Goal: Transaction & Acquisition: Purchase product/service

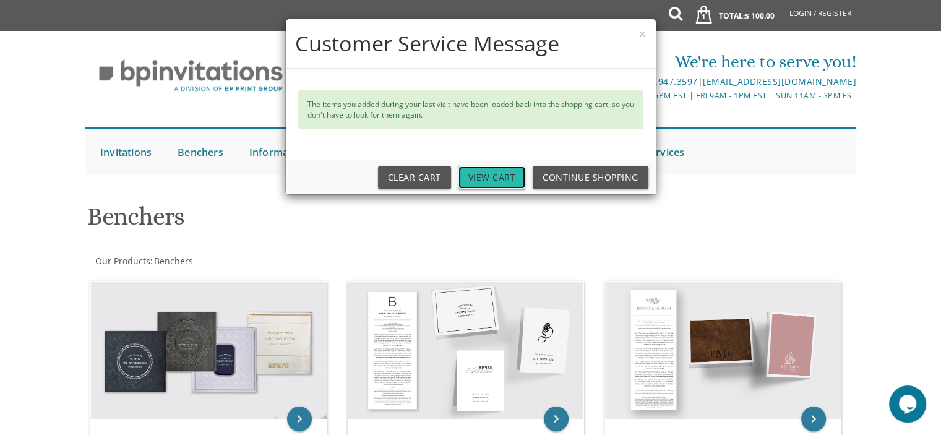
click at [504, 177] on link "View Cart" at bounding box center [491, 177] width 67 height 22
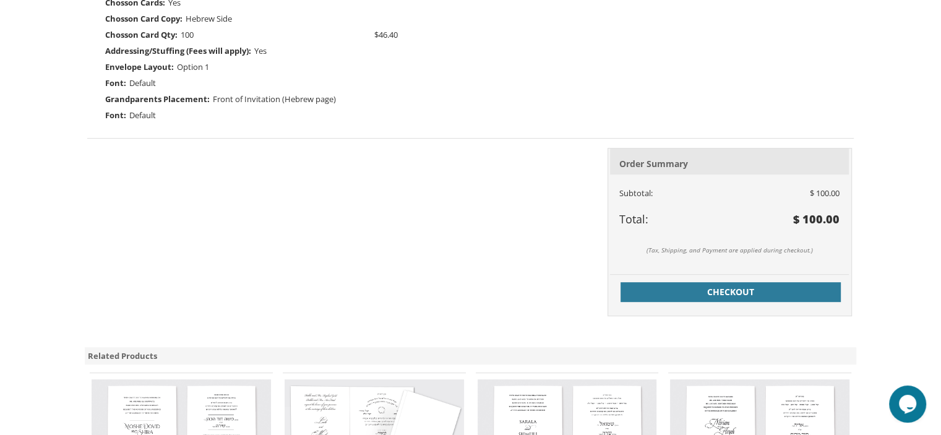
scroll to position [565, 0]
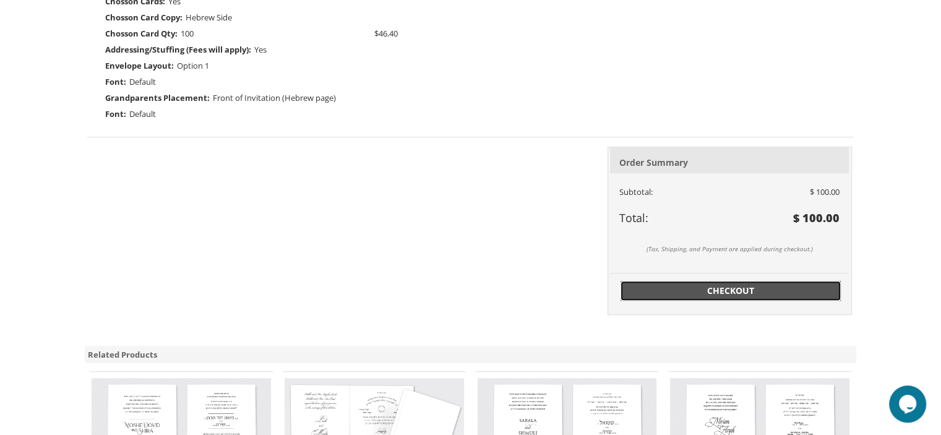
click at [685, 286] on span "Checkout" at bounding box center [730, 291] width 205 height 12
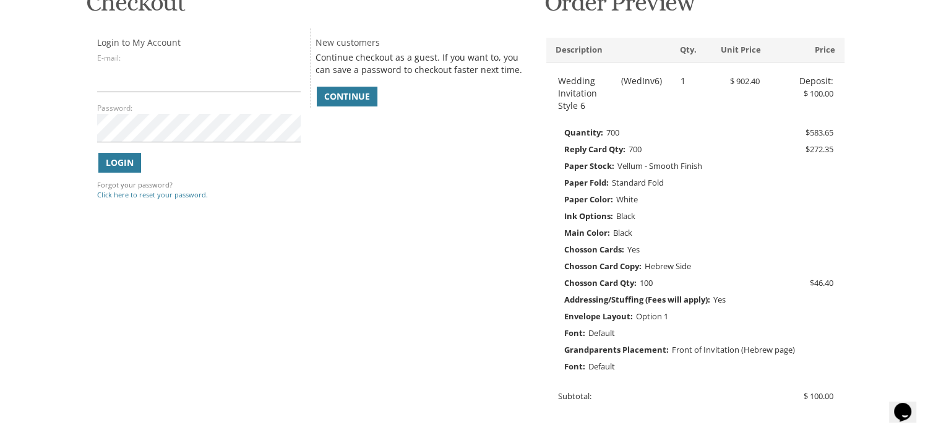
scroll to position [223, 0]
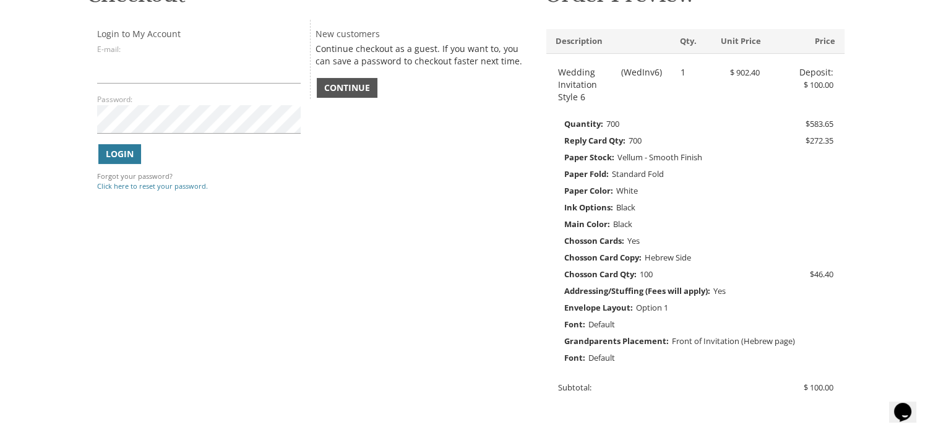
click at [353, 84] on span "Continue" at bounding box center [347, 88] width 46 height 12
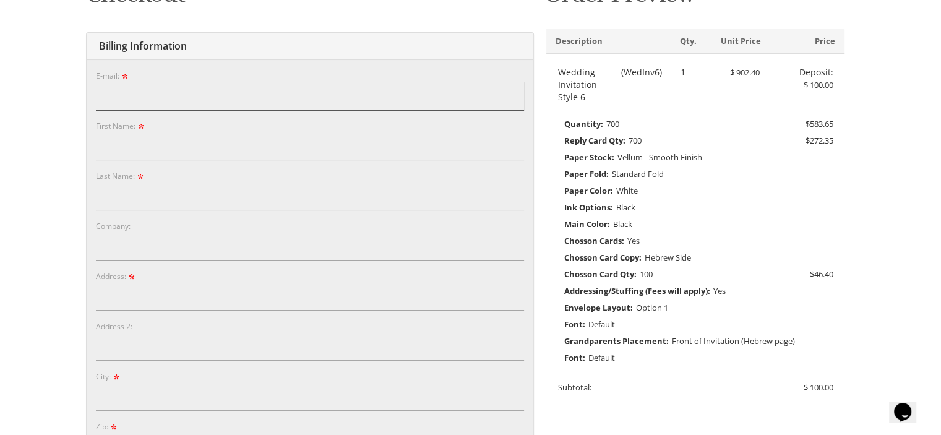
click at [210, 97] on input "E-mail:" at bounding box center [310, 96] width 428 height 28
type input "[EMAIL_ADDRESS][DOMAIN_NAME]"
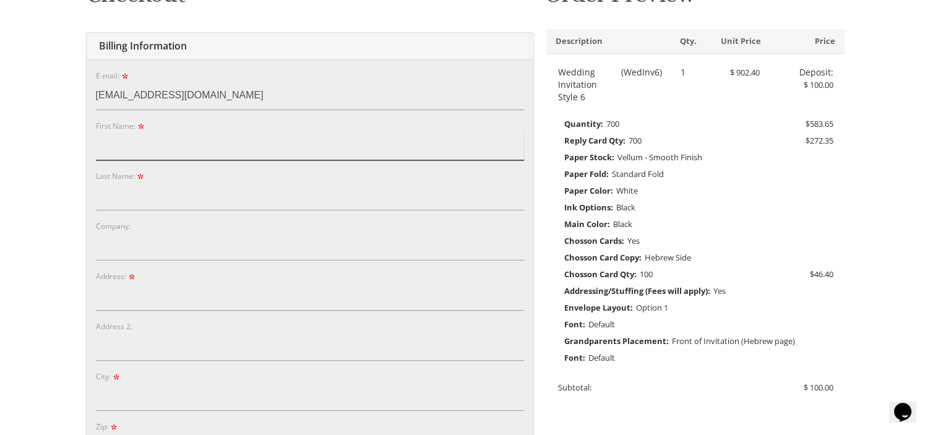
type input "Tobi"
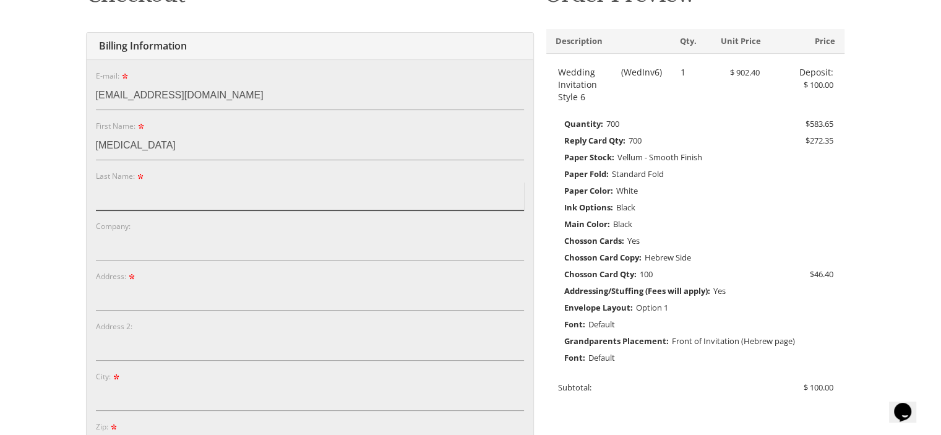
type input "Rosen"
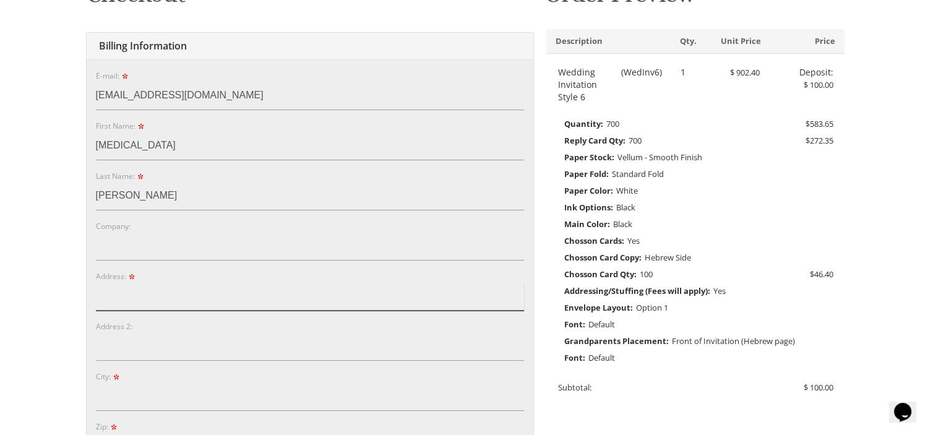
type input "5587 Shaun Rd"
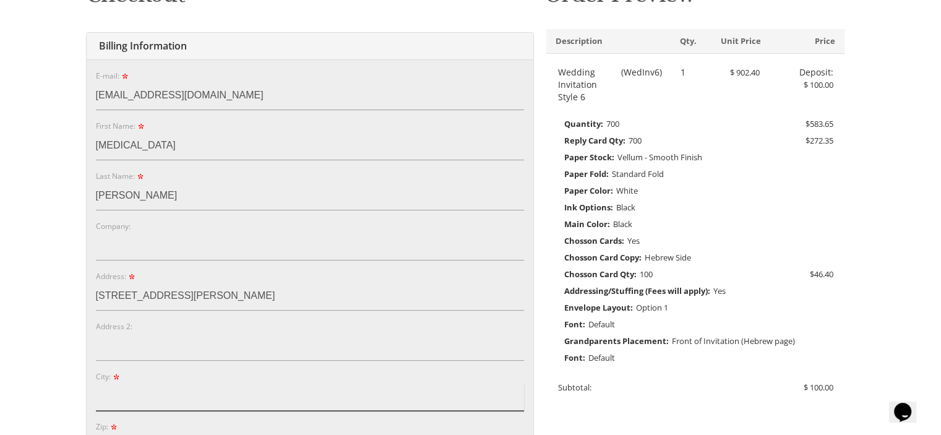
type input "W. Bloomfield"
type input "48322"
select select "MI"
type input "2488805945"
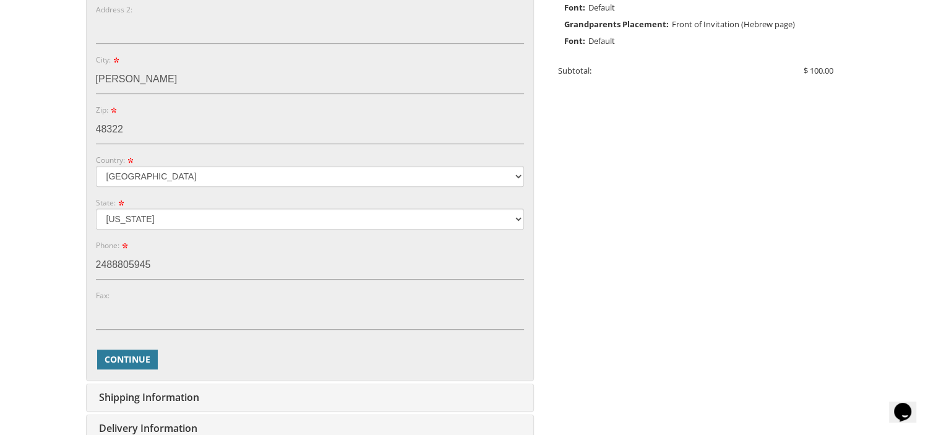
scroll to position [541, 0]
click at [139, 354] on span "Continue" at bounding box center [128, 358] width 46 height 12
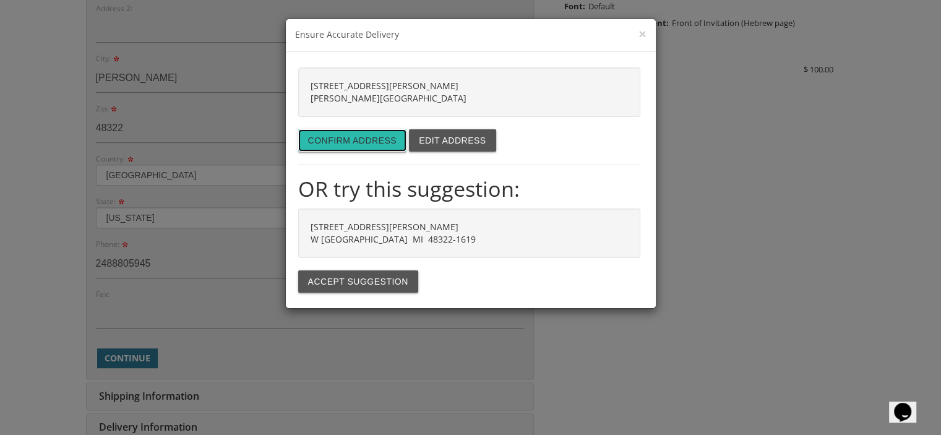
click at [352, 139] on button "Confirm address" at bounding box center [352, 140] width 109 height 22
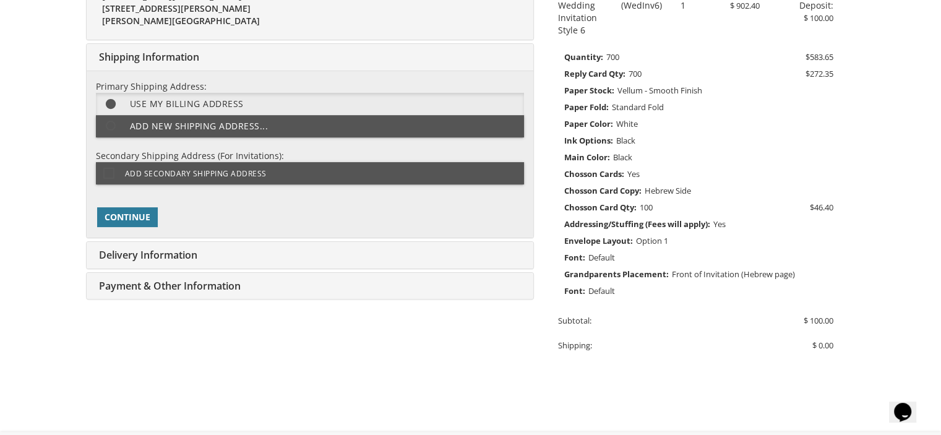
scroll to position [283, 0]
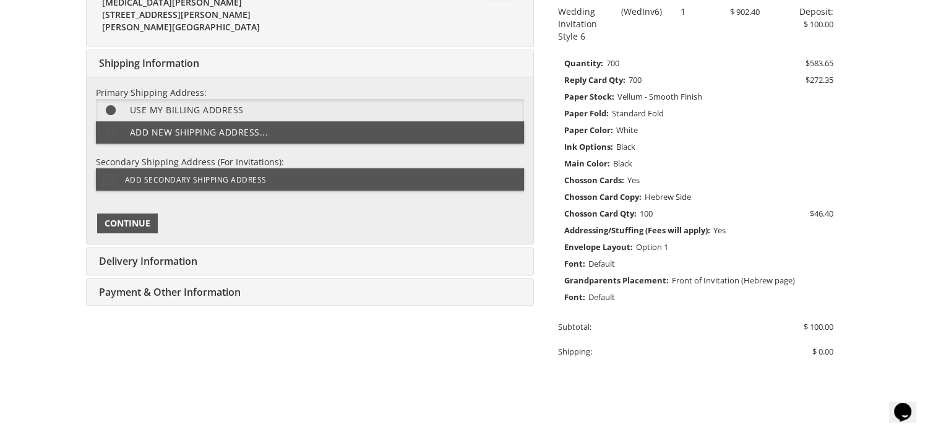
click at [126, 223] on span "Continue" at bounding box center [128, 223] width 46 height 12
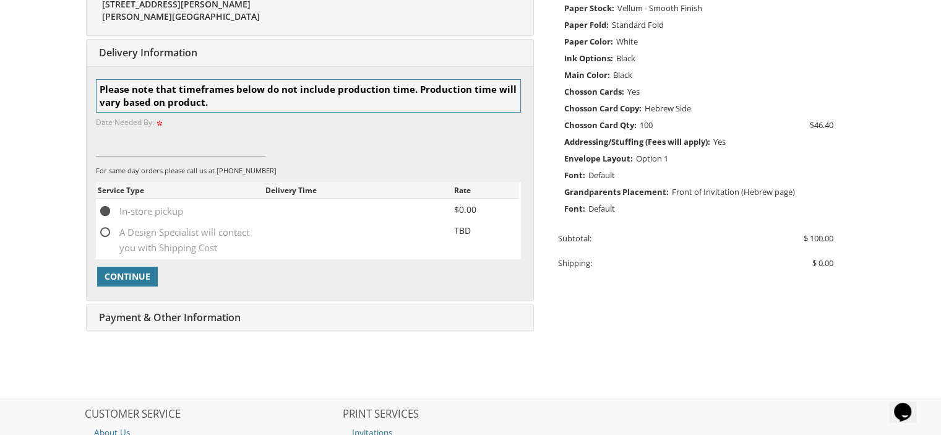
scroll to position [387, 0]
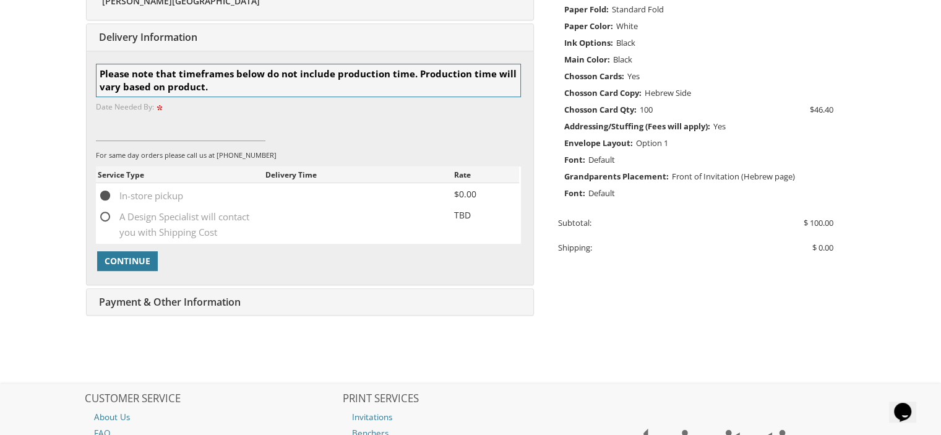
click at [109, 212] on span "A Design Specialist will contact you with Shipping Cost" at bounding box center [182, 216] width 168 height 15
click at [106, 212] on input "A Design Specialist will contact you with Shipping Cost" at bounding box center [102, 216] width 8 height 8
radio input "true"
click at [130, 256] on span "Continue" at bounding box center [128, 261] width 46 height 12
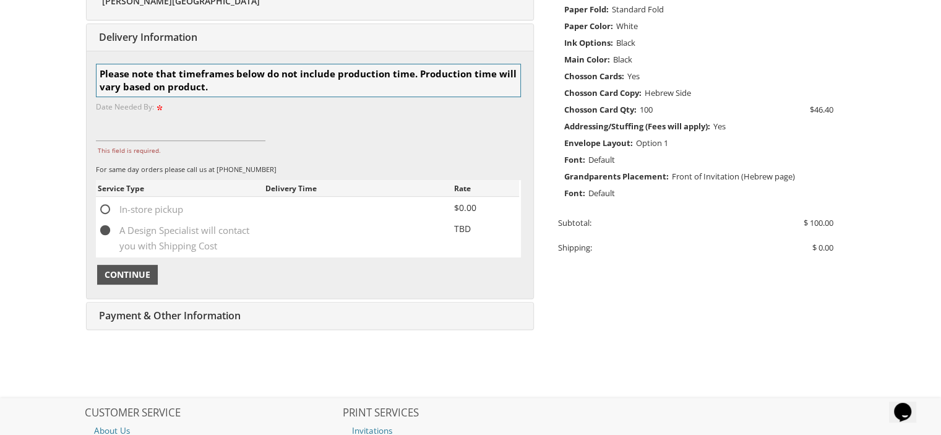
click at [137, 273] on span "Continue" at bounding box center [128, 274] width 46 height 12
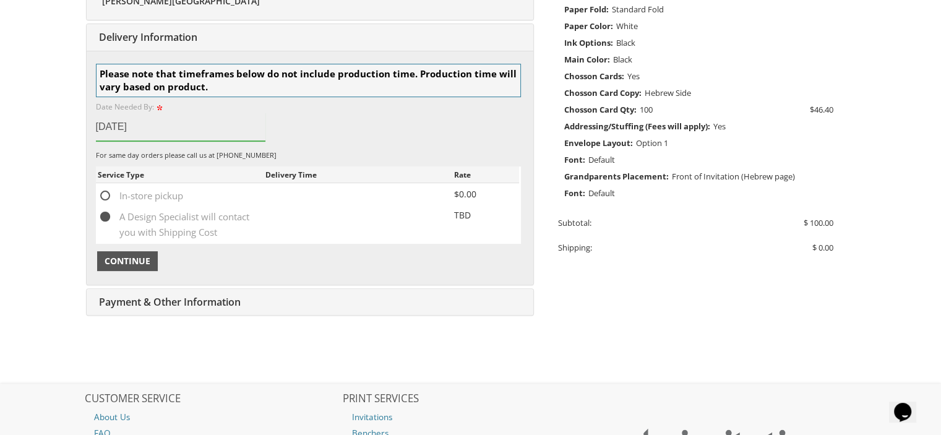
type input "october 26"
click at [137, 255] on span "Continue" at bounding box center [128, 261] width 46 height 12
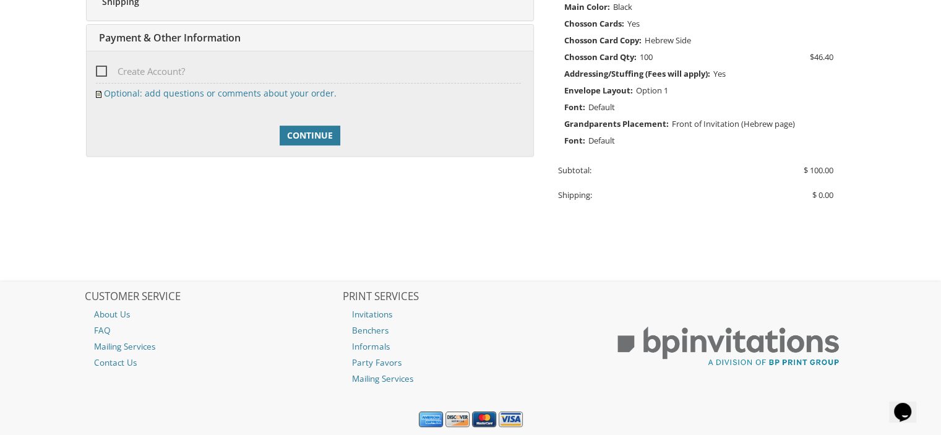
scroll to position [440, 0]
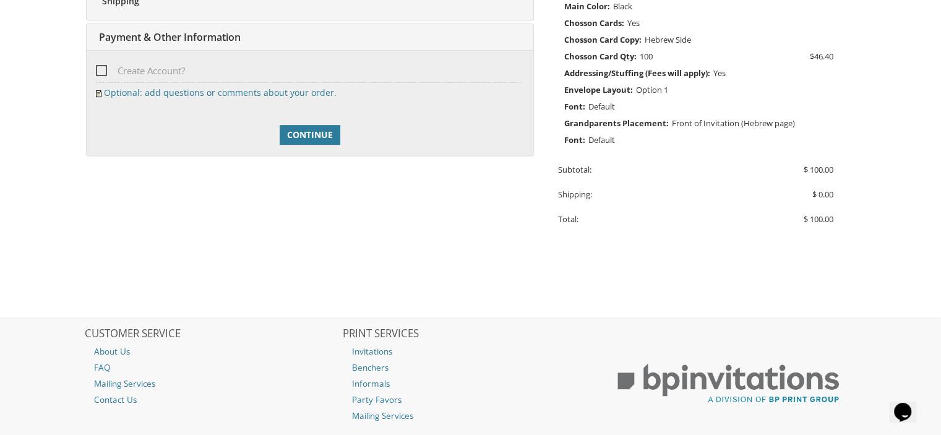
click at [103, 69] on span "Create Account?" at bounding box center [140, 70] width 89 height 15
click at [103, 69] on input "Create Account?" at bounding box center [100, 70] width 8 height 8
checkbox input "true"
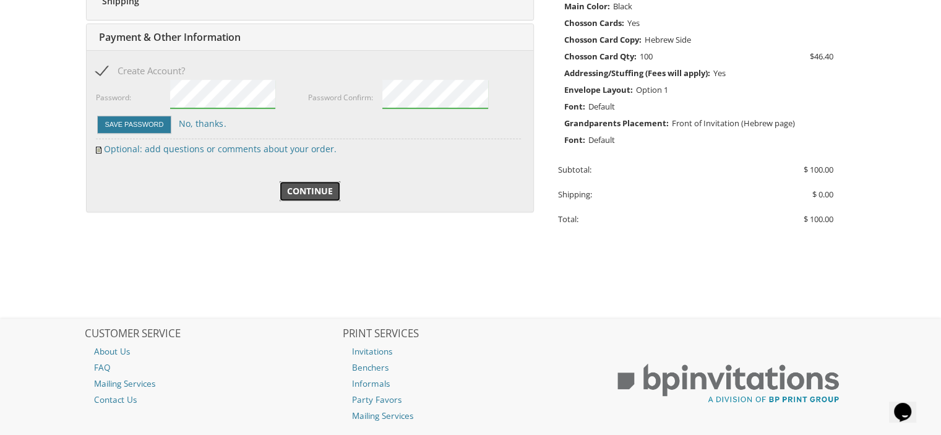
click at [317, 182] on link "Continue" at bounding box center [310, 191] width 61 height 20
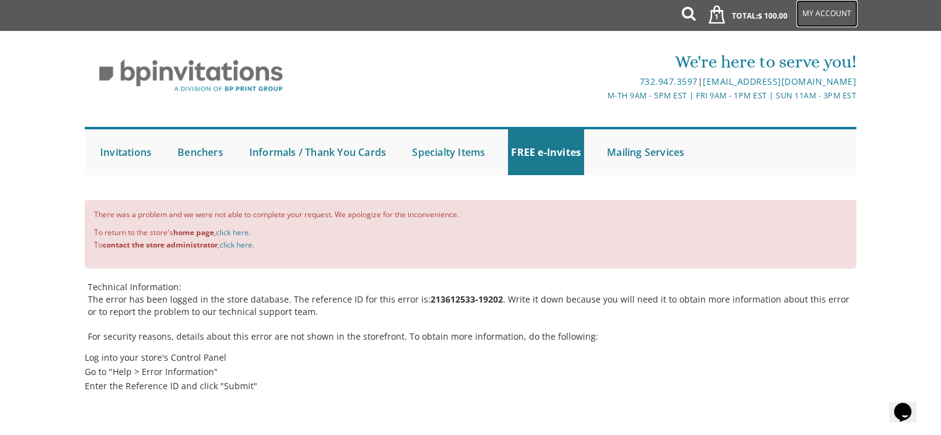
click at [821, 14] on link "My Account" at bounding box center [826, 13] width 61 height 27
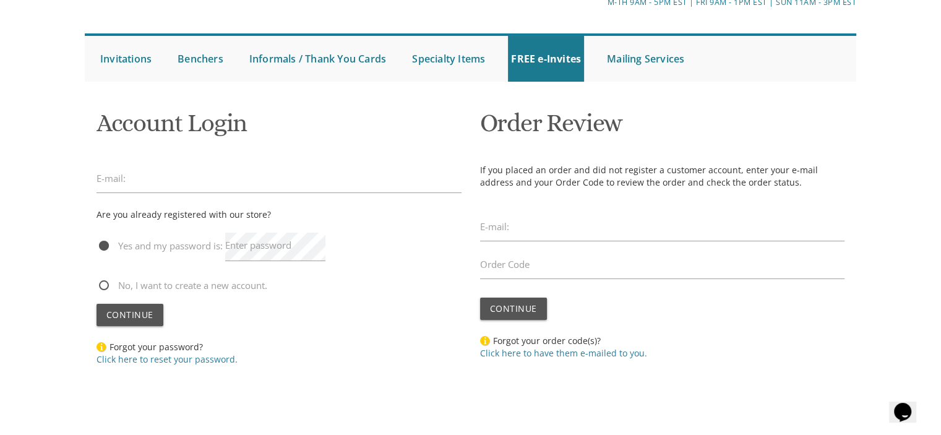
scroll to position [96, 0]
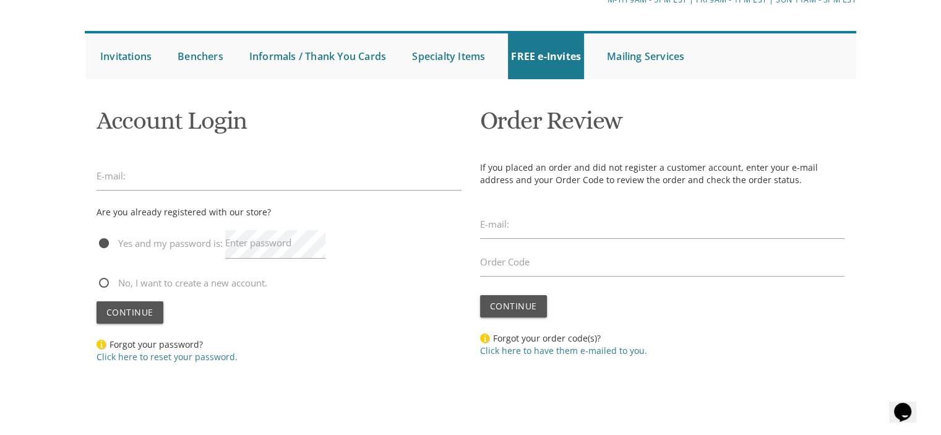
click at [242, 244] on label "Enter password" at bounding box center [258, 242] width 66 height 13
click at [147, 311] on span "Continue" at bounding box center [129, 312] width 47 height 12
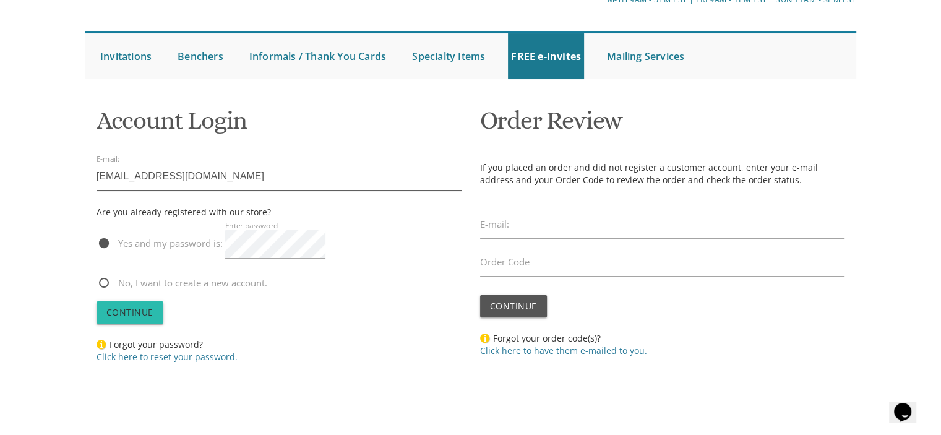
type input "rosentoledo@gmail.com"
click at [146, 310] on span "Continue" at bounding box center [129, 312] width 47 height 12
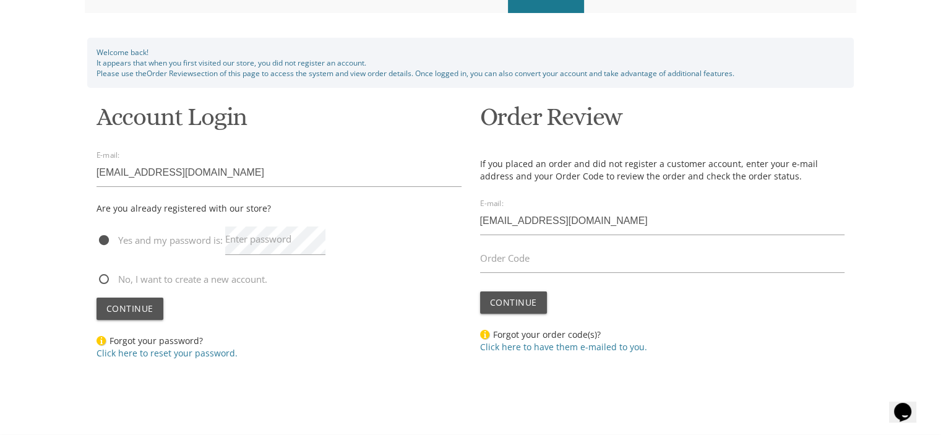
scroll to position [165, 0]
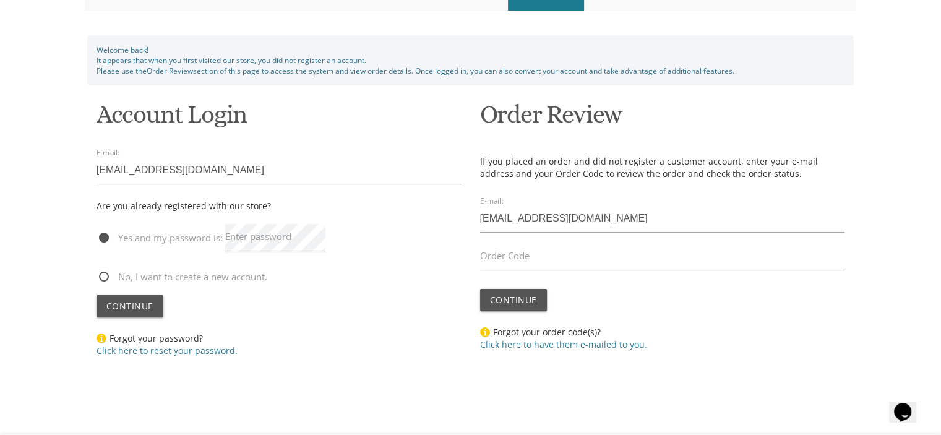
click at [254, 240] on label "Enter password" at bounding box center [258, 236] width 66 height 13
click at [144, 304] on span "Continue" at bounding box center [129, 306] width 47 height 12
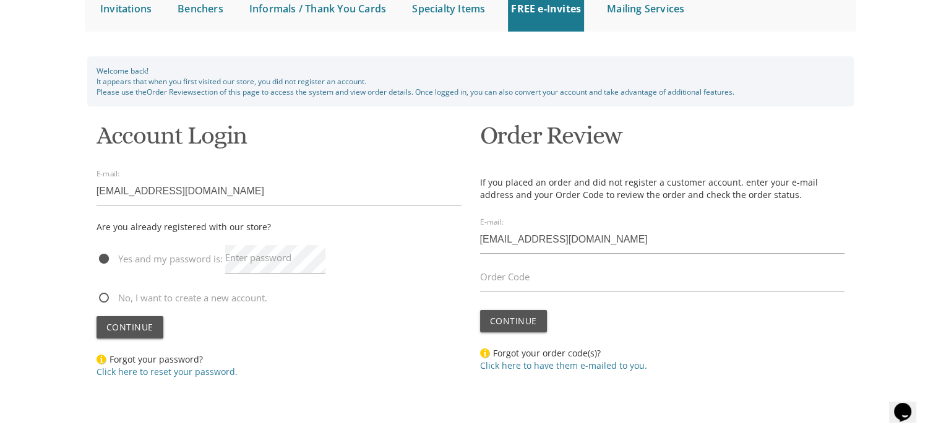
scroll to position [148, 0]
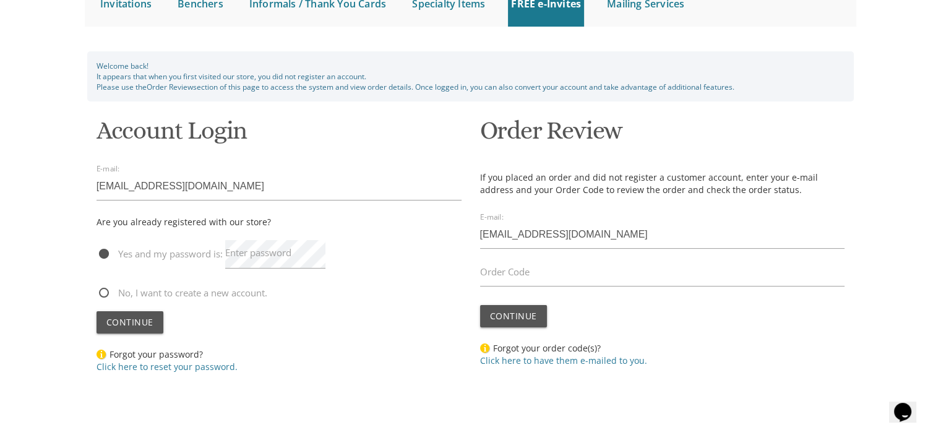
click at [101, 294] on span "No, I want to create a new account." at bounding box center [181, 292] width 171 height 15
click at [101, 294] on input "No, I want to create a new account." at bounding box center [100, 292] width 8 height 8
radio input "true"
click at [133, 328] on button "Continue" at bounding box center [129, 322] width 67 height 22
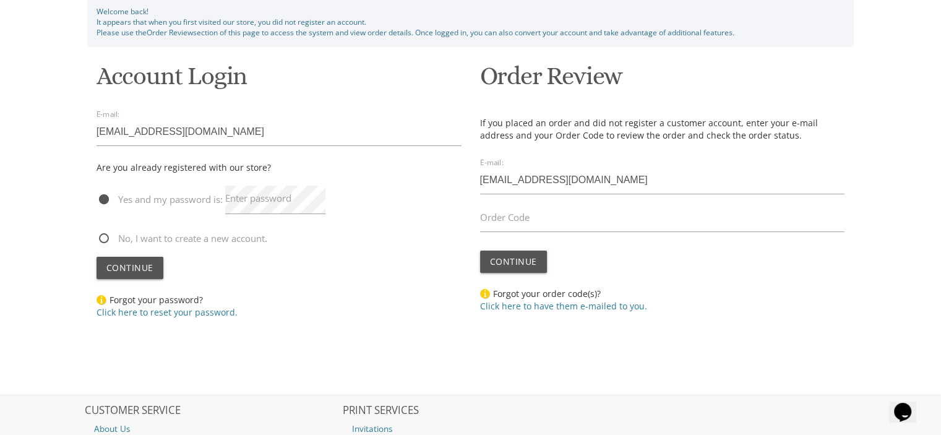
scroll to position [195, 0]
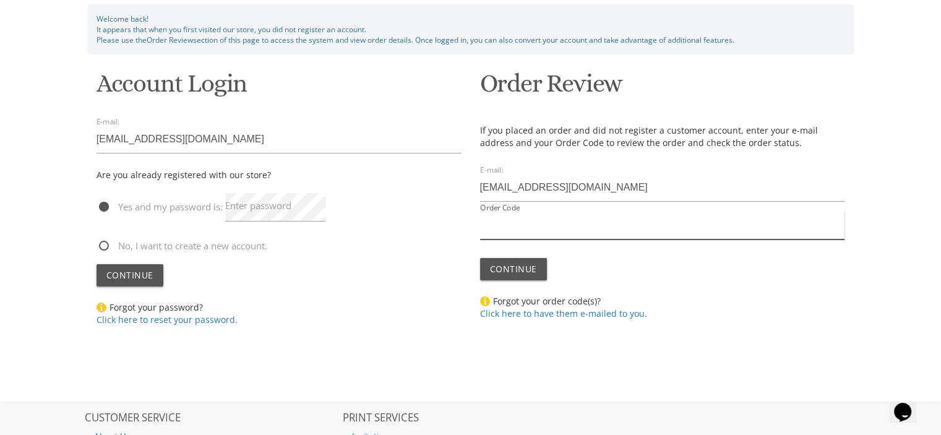
click at [490, 234] on input "Order Code" at bounding box center [662, 225] width 365 height 28
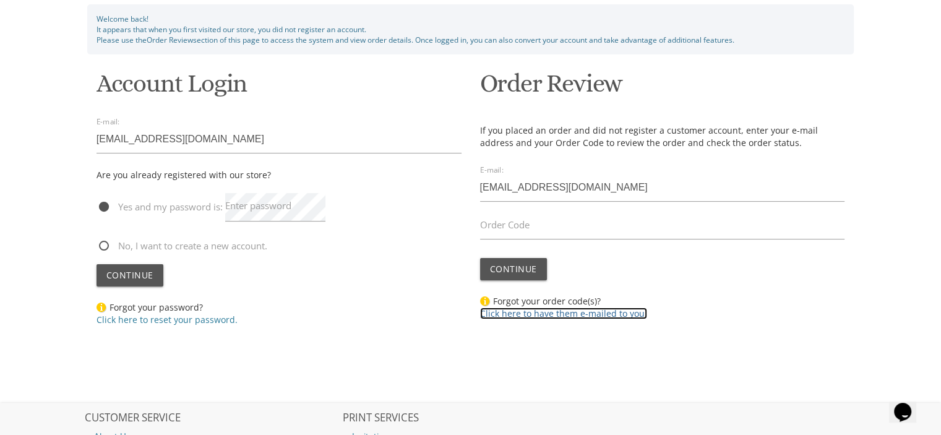
click at [552, 314] on link "Click here to have them e-mailed to you." at bounding box center [563, 313] width 167 height 12
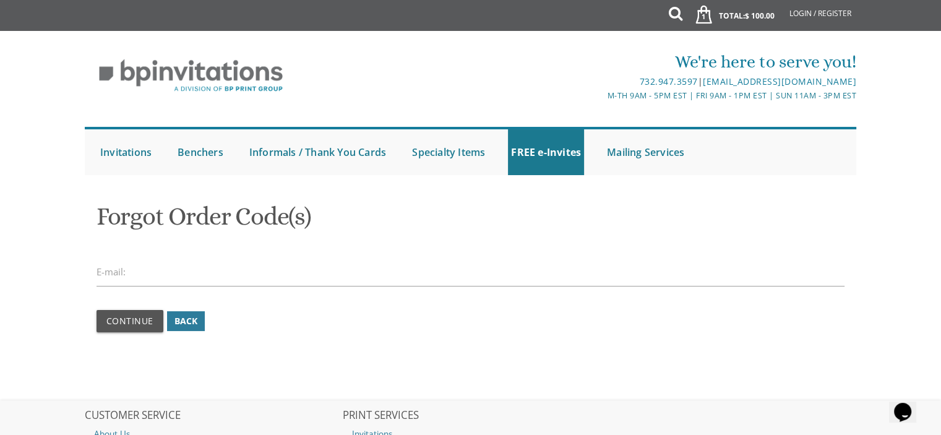
click at [113, 269] on label "E-mail:" at bounding box center [110, 271] width 29 height 13
click at [118, 273] on label "E-mail:" at bounding box center [110, 271] width 29 height 13
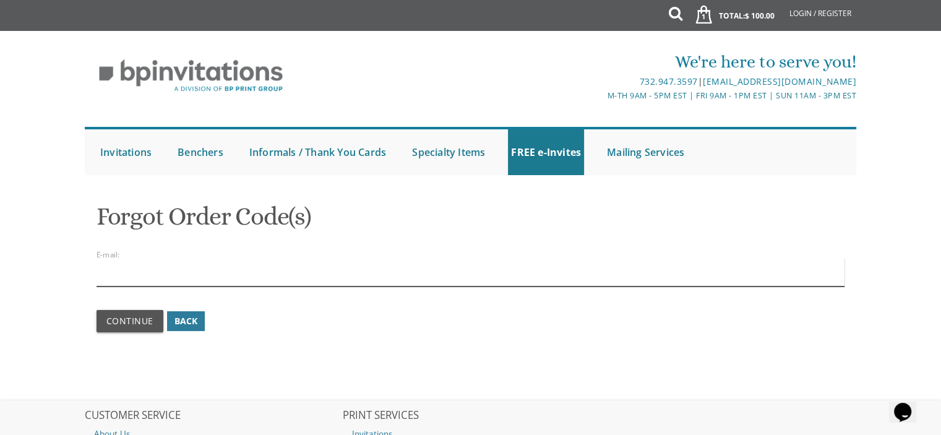
click at [136, 274] on input "email" at bounding box center [470, 272] width 748 height 28
type input "[EMAIL_ADDRESS][DOMAIN_NAME]"
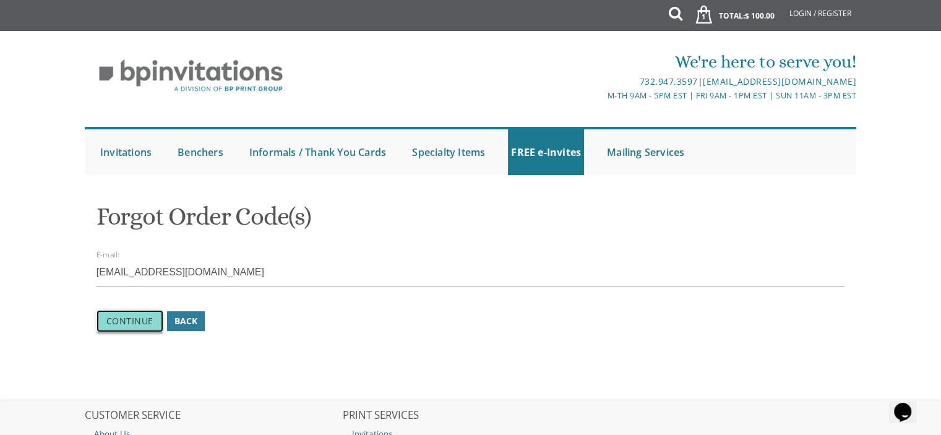
click at [132, 320] on span "Continue" at bounding box center [129, 321] width 47 height 12
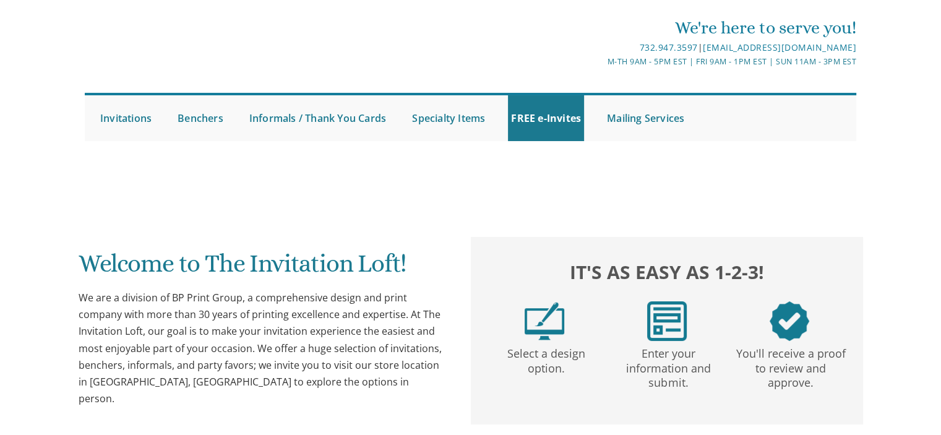
scroll to position [29, 0]
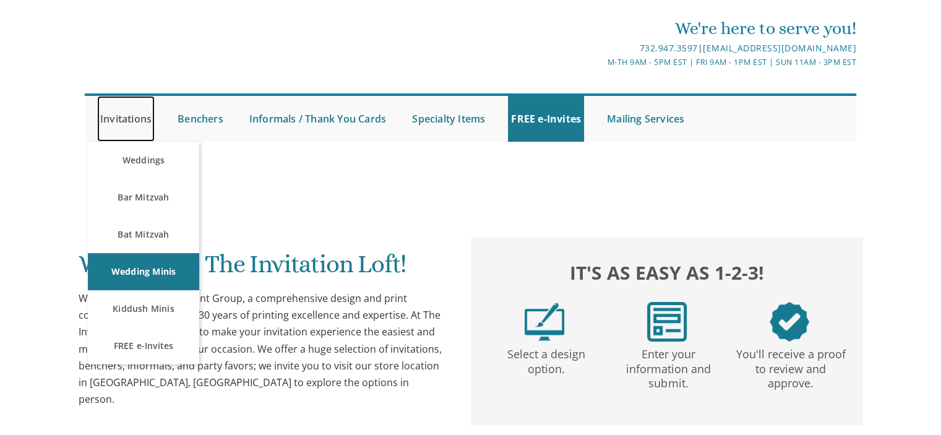
click at [131, 122] on link "Invitations" at bounding box center [126, 119] width 58 height 46
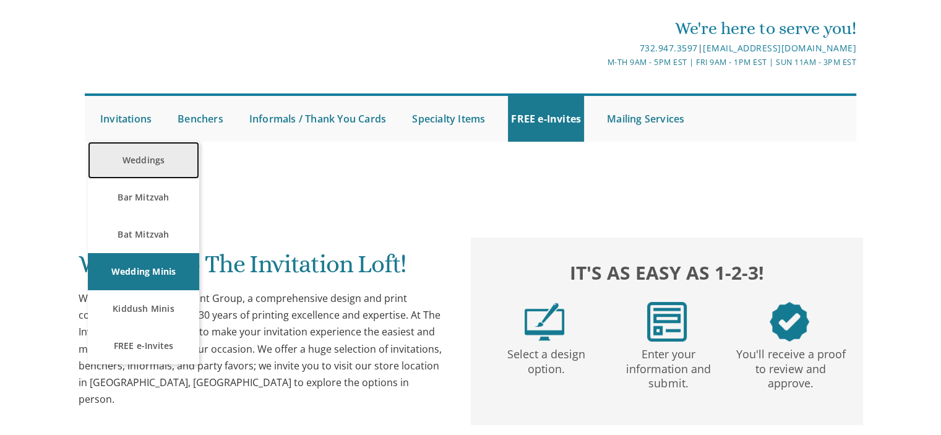
click at [140, 158] on link "Weddings" at bounding box center [143, 160] width 111 height 37
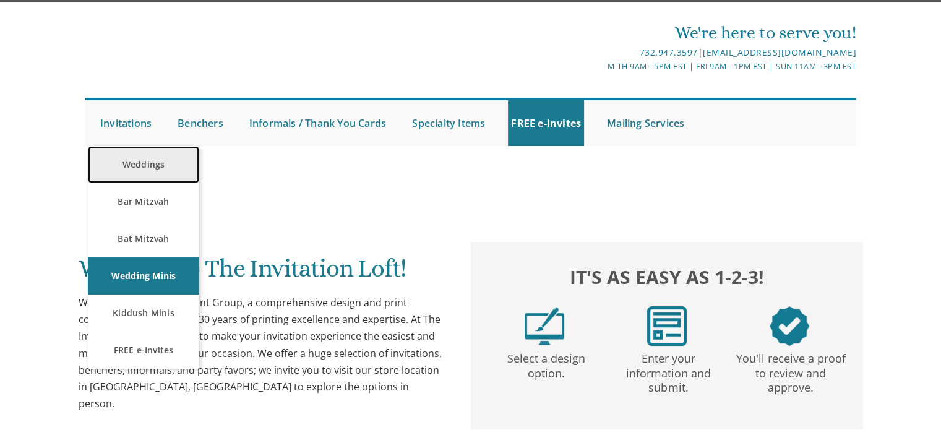
scroll to position [33, 0]
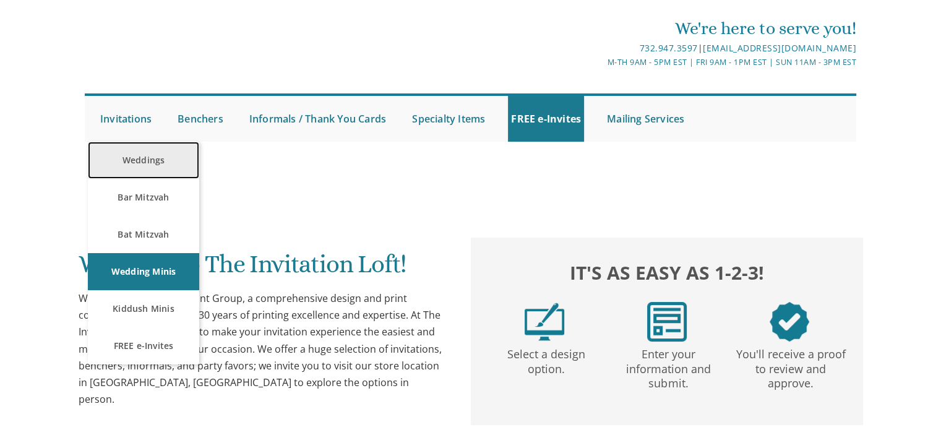
click at [140, 158] on link "Weddings" at bounding box center [143, 160] width 111 height 37
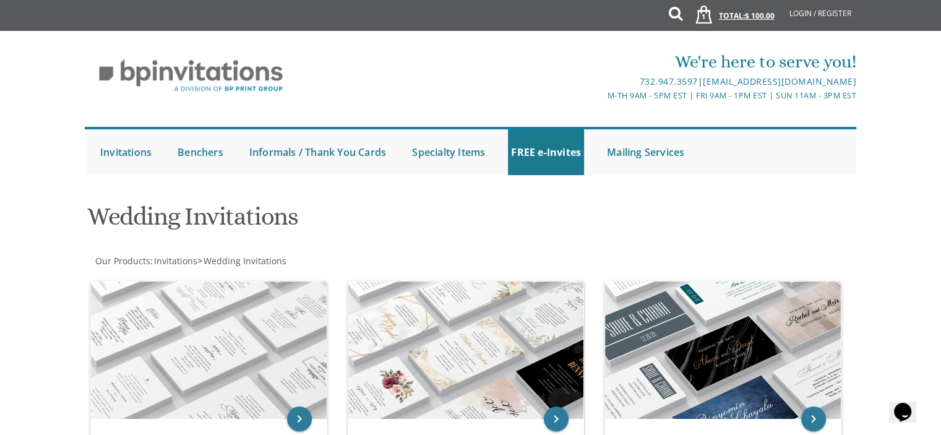
click at [701, 14] on span "1" at bounding box center [703, 17] width 13 height 10
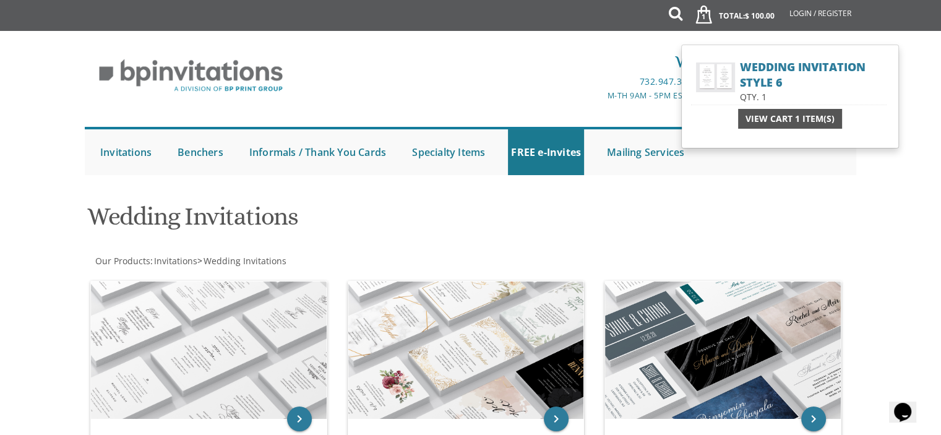
click at [774, 116] on span "View Cart 1 Item(s)" at bounding box center [789, 119] width 89 height 12
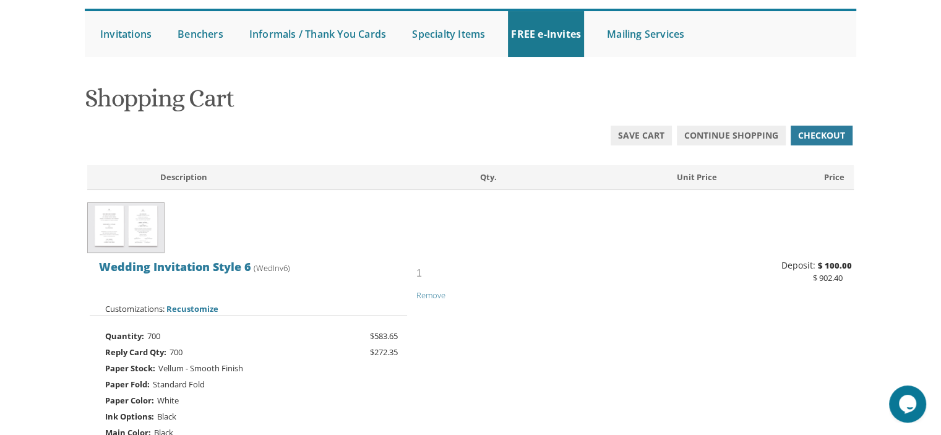
scroll to position [137, 0]
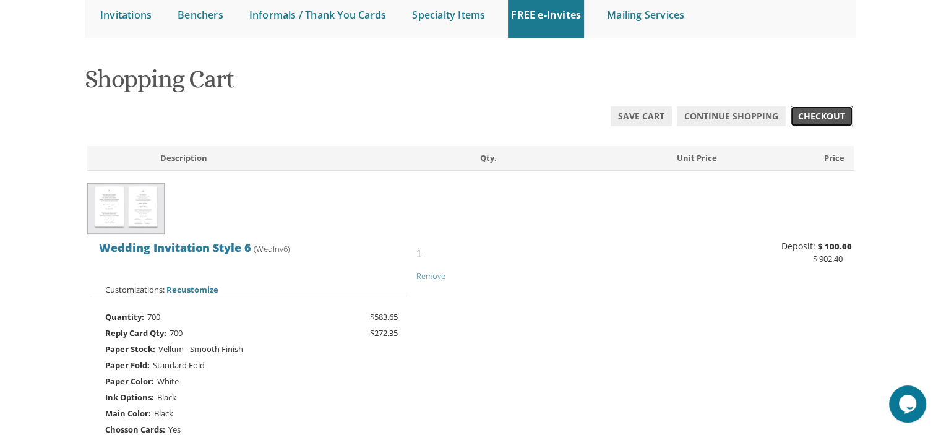
click at [820, 114] on span "Checkout" at bounding box center [821, 116] width 47 height 12
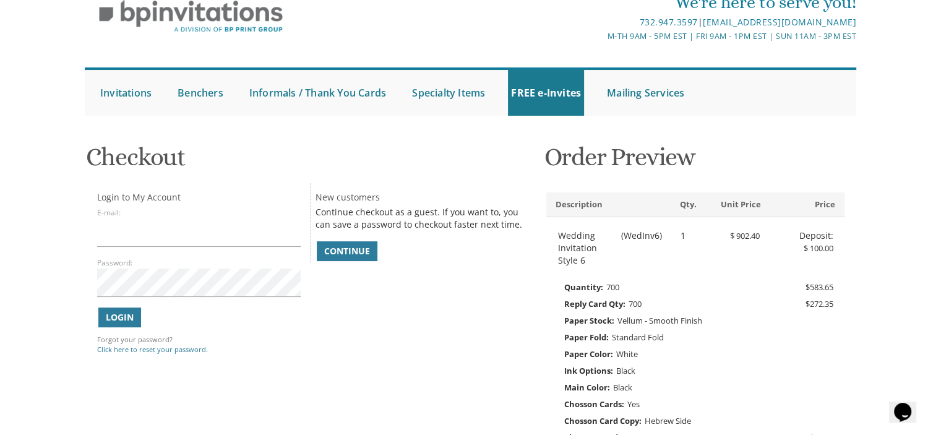
scroll to position [64, 0]
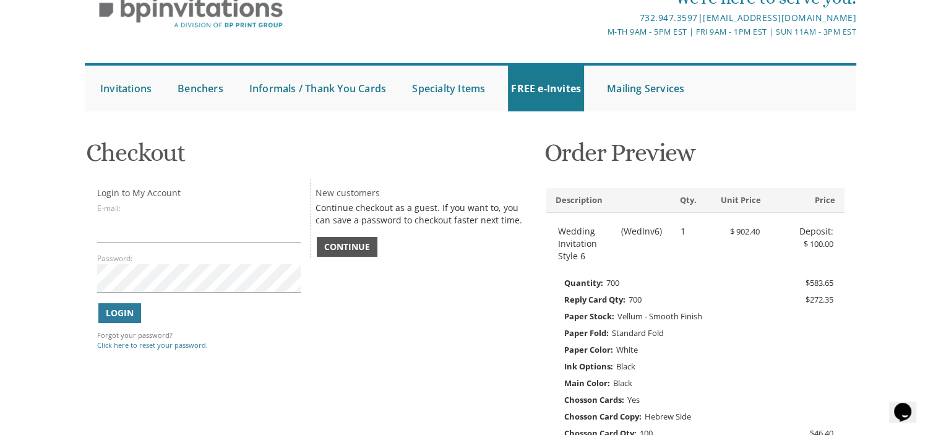
click at [345, 246] on span "Continue" at bounding box center [347, 247] width 46 height 12
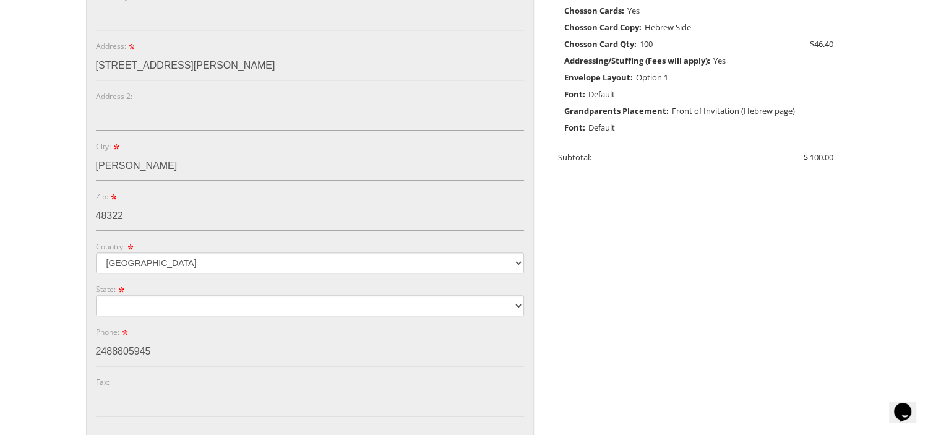
scroll to position [456, 0]
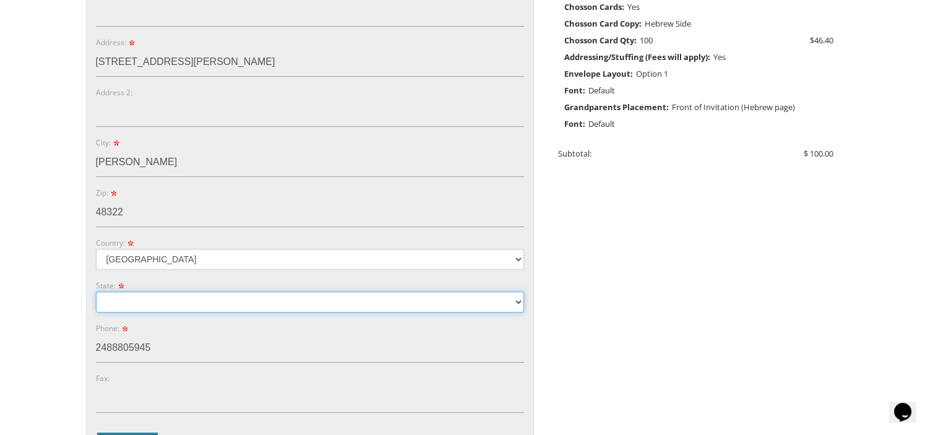
click at [516, 301] on select "Alabama Alaska Guam" at bounding box center [310, 301] width 428 height 21
select select "MI"
click at [96, 291] on select "Alabama Alaska Guam" at bounding box center [310, 301] width 428 height 21
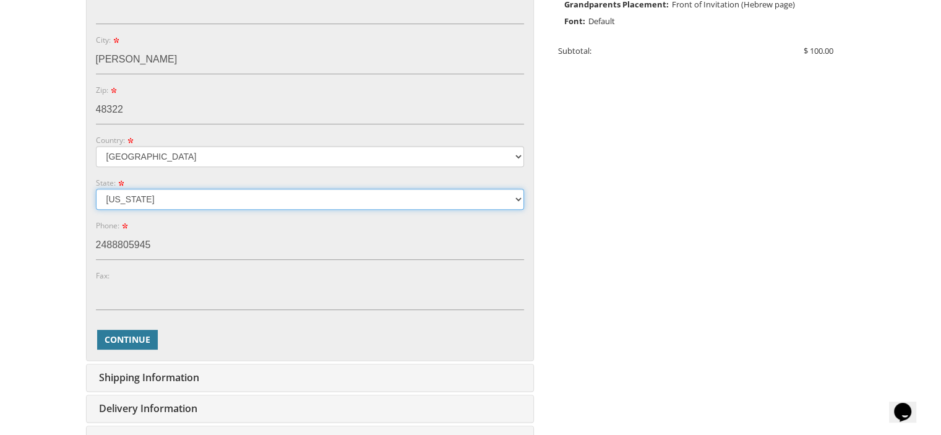
scroll to position [561, 0]
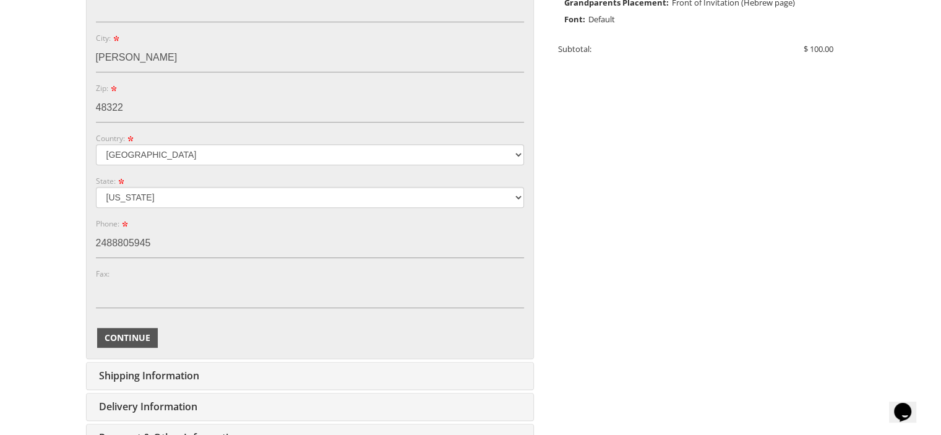
click at [140, 334] on span "Continue" at bounding box center [128, 338] width 46 height 12
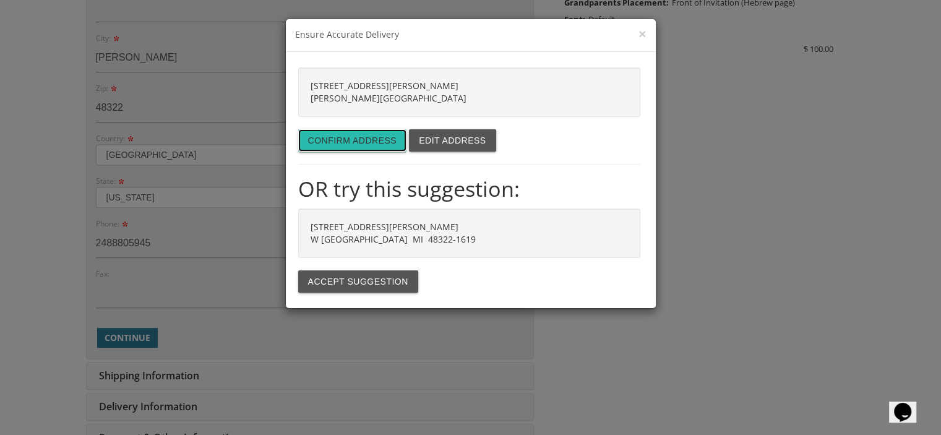
click at [334, 142] on button "Confirm address" at bounding box center [352, 140] width 109 height 22
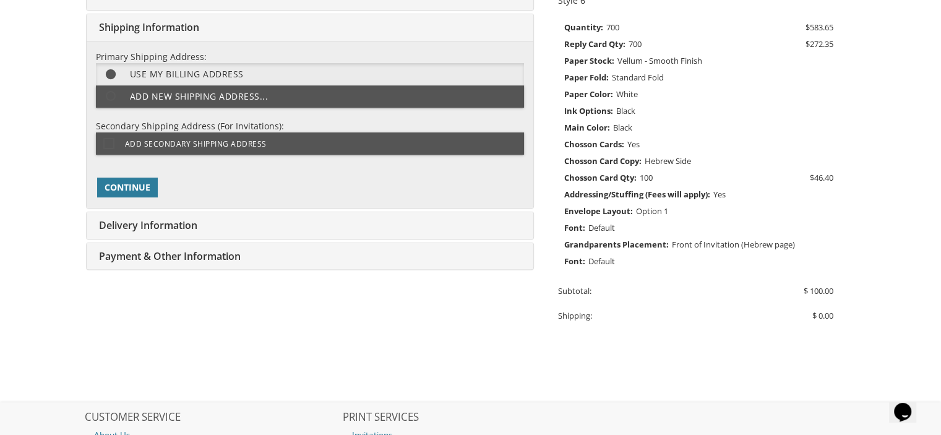
scroll to position [309, 0]
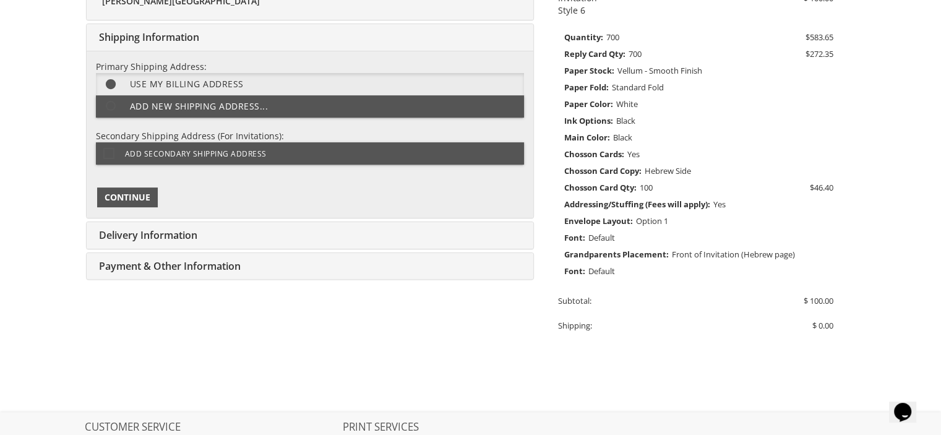
click at [125, 195] on span "Continue" at bounding box center [128, 197] width 46 height 12
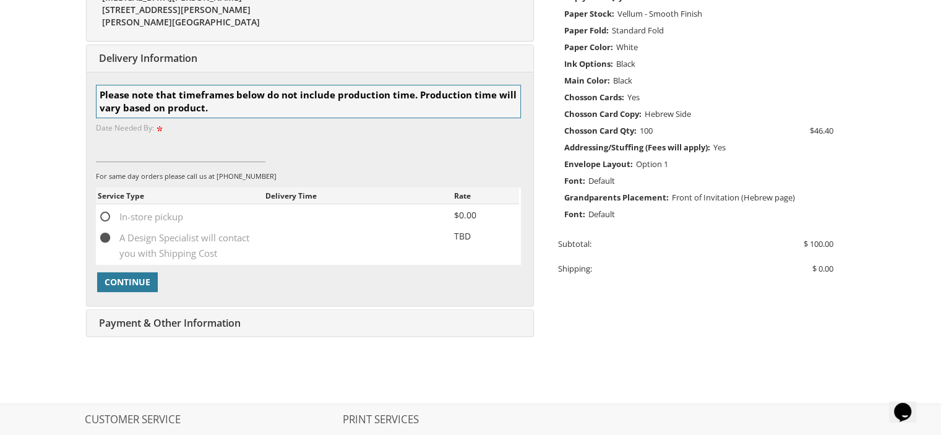
scroll to position [387, 0]
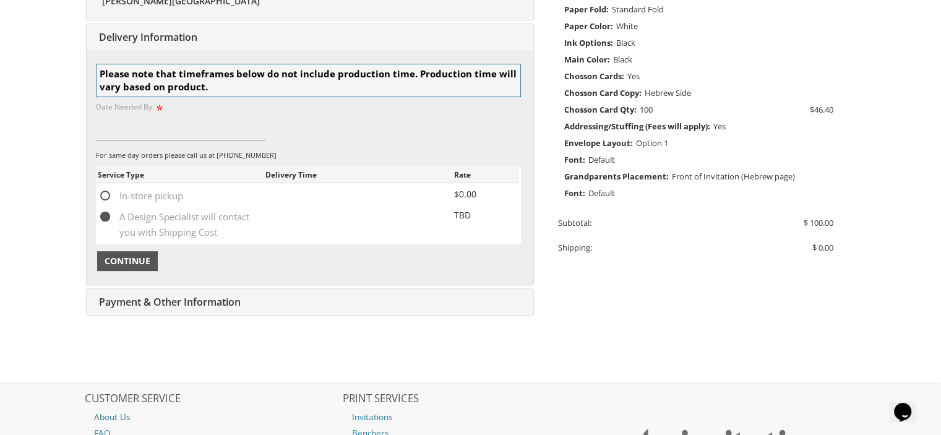
click at [129, 262] on span "Continue" at bounding box center [128, 261] width 46 height 12
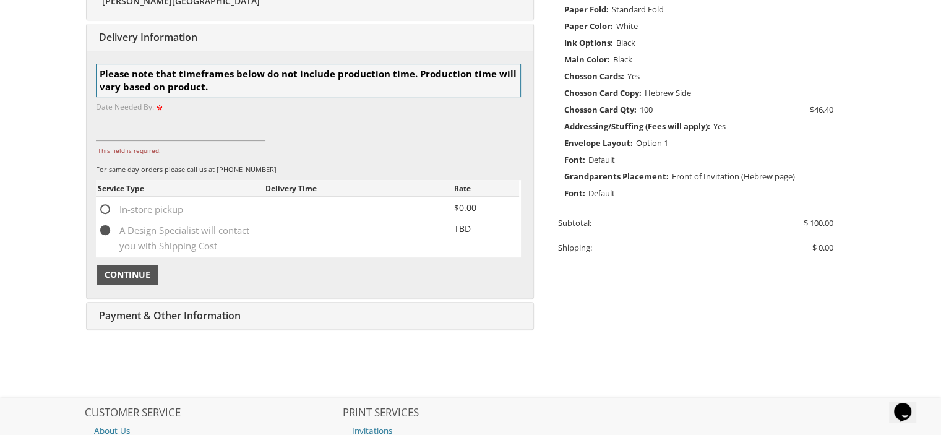
click at [133, 268] on span "Continue" at bounding box center [128, 274] width 46 height 12
click at [107, 128] on input "This field is required." at bounding box center [181, 127] width 170 height 28
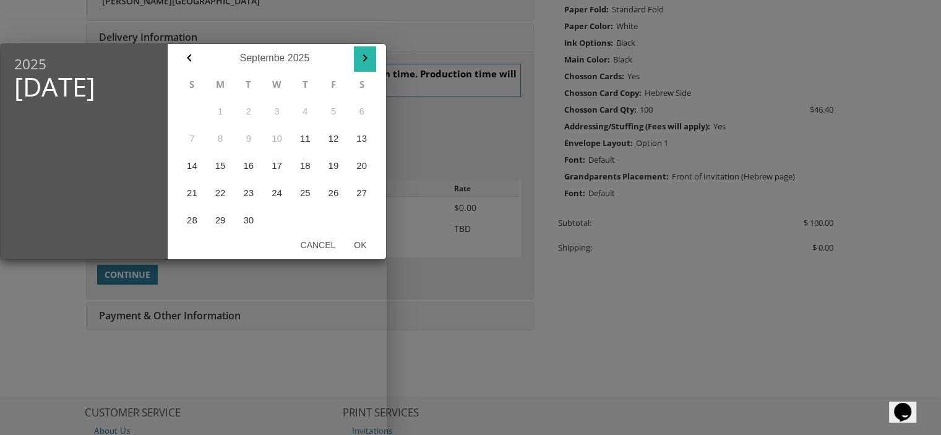
click at [365, 56] on icon "button" at bounding box center [364, 57] width 4 height 7
click at [302, 191] on button "23" at bounding box center [305, 192] width 28 height 27
click at [361, 242] on button "Ok" at bounding box center [360, 245] width 31 height 22
type input "Oct 23, 2025"
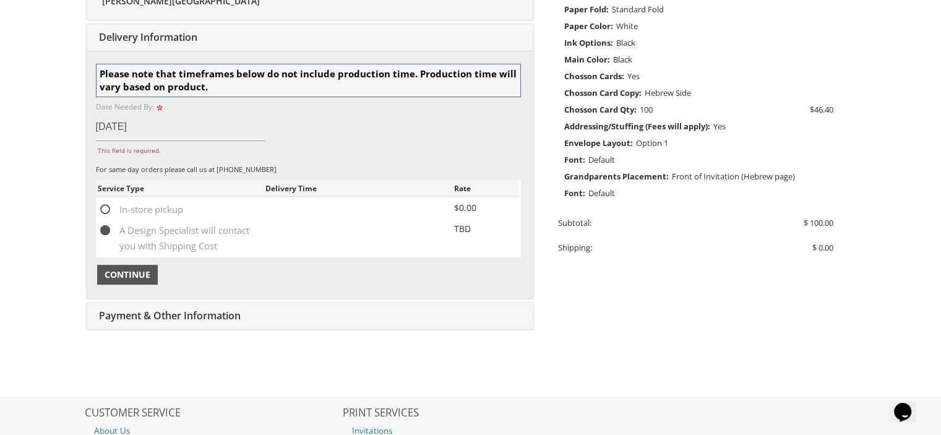
click at [133, 275] on span "Continue" at bounding box center [128, 274] width 46 height 12
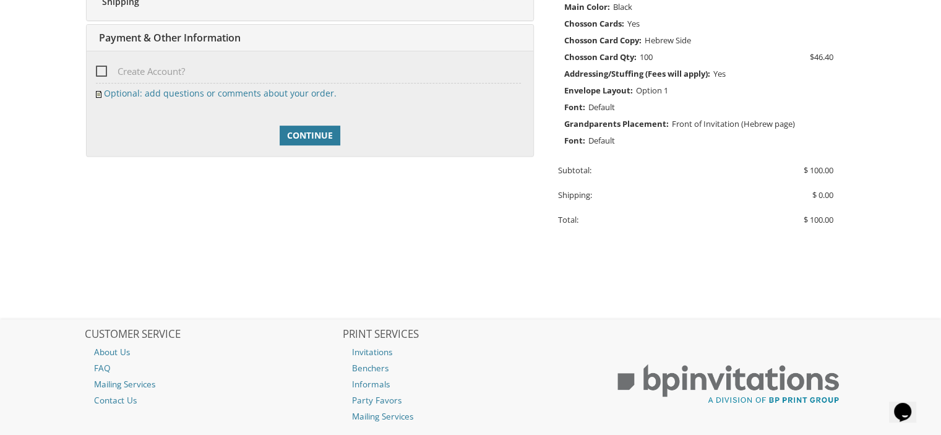
scroll to position [440, 0]
click at [323, 131] on span "Continue" at bounding box center [310, 135] width 46 height 12
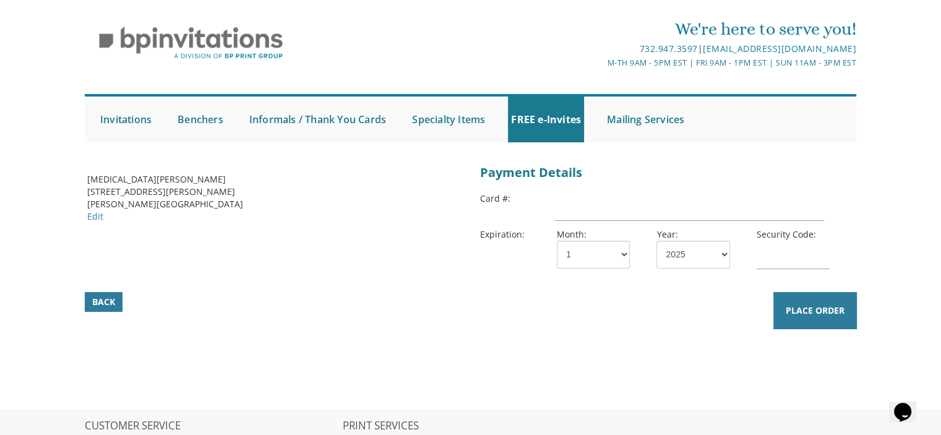
scroll to position [20, 0]
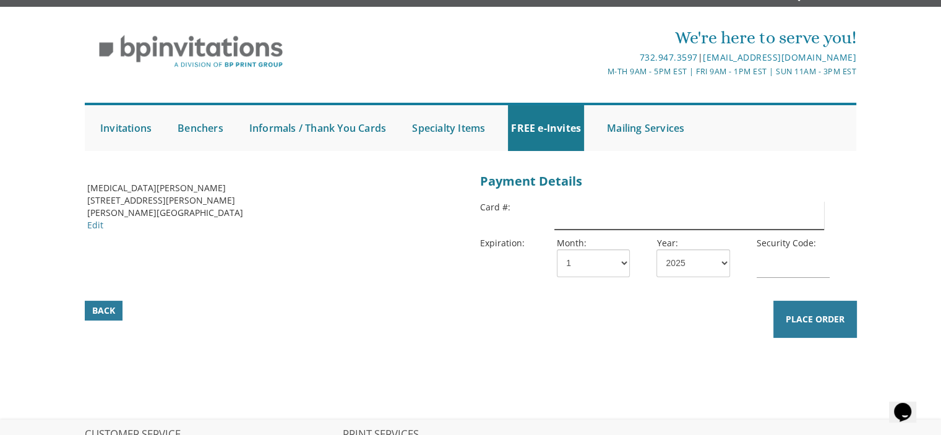
click at [572, 218] on input "text" at bounding box center [688, 215] width 269 height 28
type input "[CREDIT_CARD_NUMBER]"
click at [614, 269] on select "1 2 3 4 5 6 7 8 9 10 11 12" at bounding box center [593, 263] width 73 height 28
select select "08"
click at [557, 249] on select "1 2 3 4 5 6 7 8 9 10 11 12" at bounding box center [593, 263] width 73 height 28
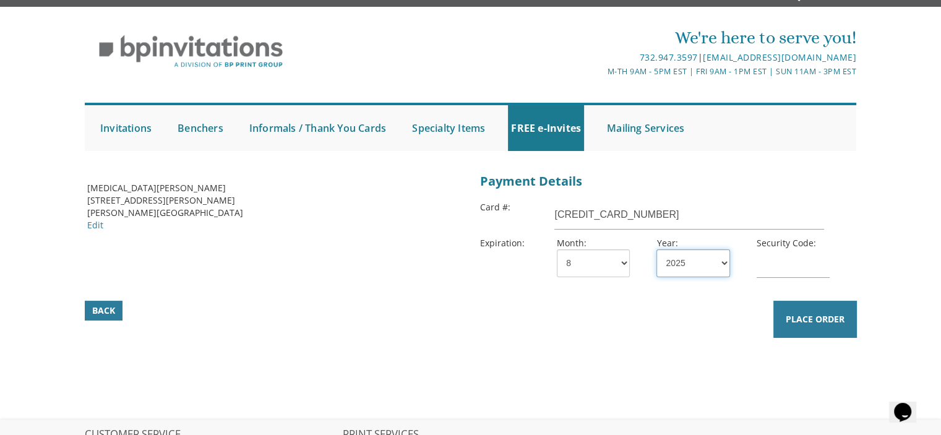
click at [724, 264] on select "2025 2026 2027 2028 2029 2030 2031 2032 2033 2034 2035" at bounding box center [692, 263] width 73 height 28
select select "29"
click at [656, 249] on select "2025 2026 2027 2028 2029 2030 2031 2032 2033 2034 2035" at bounding box center [692, 263] width 73 height 28
click at [787, 259] on input "text" at bounding box center [792, 263] width 73 height 28
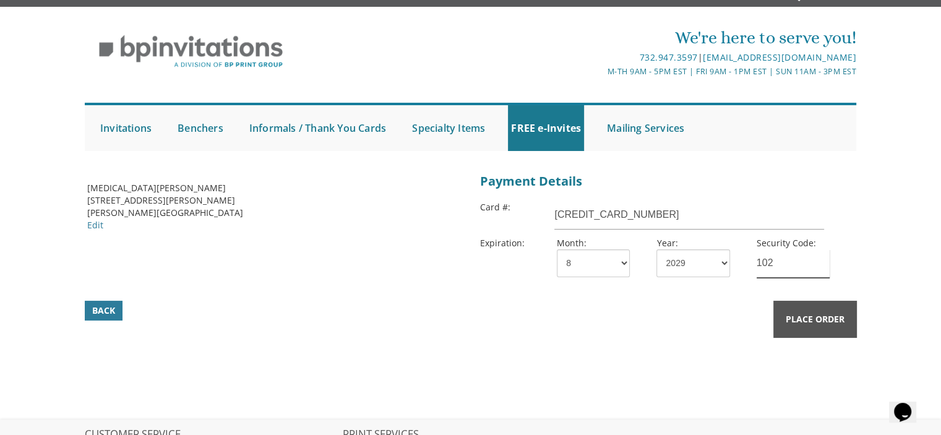
type input "102"
click at [824, 315] on span "Place Order" at bounding box center [815, 319] width 59 height 12
